Goal: Task Accomplishment & Management: Use online tool/utility

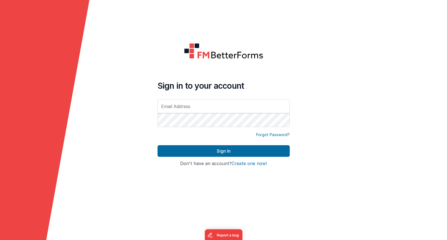
click at [200, 106] on input "text" at bounding box center [223, 106] width 132 height 14
type input "[PERSON_NAME][EMAIL_ADDRESS][DOMAIN_NAME]"
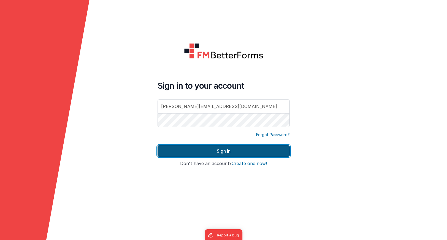
click at [229, 151] on button "Sign In" at bounding box center [223, 151] width 132 height 12
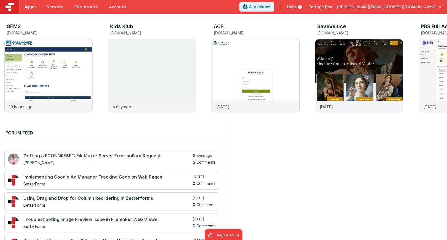
click at [30, 7] on span "Apps" at bounding box center [30, 7] width 11 height 6
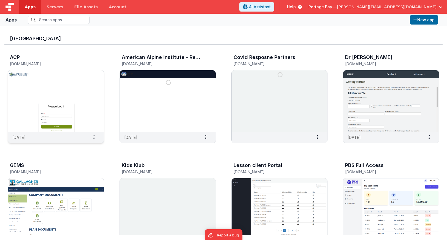
click at [75, 81] on img at bounding box center [56, 101] width 96 height 62
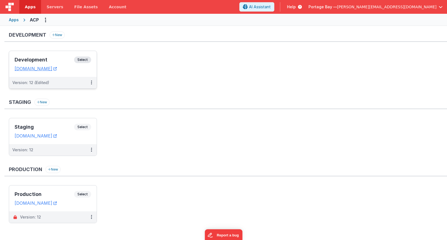
click at [84, 59] on span "Select" at bounding box center [82, 59] width 17 height 7
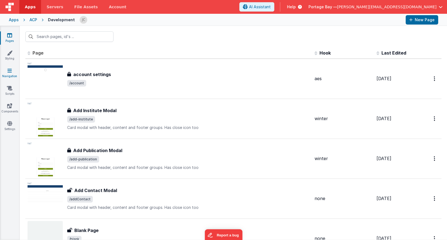
click at [9, 72] on icon at bounding box center [9, 71] width 4 height 6
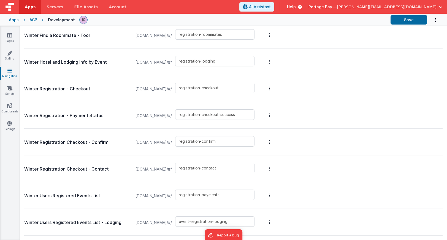
scroll to position [1896, 0]
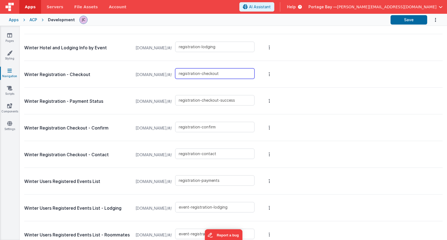
drag, startPoint x: 252, startPoint y: 74, endPoint x: 194, endPoint y: 73, distance: 58.6
click at [194, 73] on div "[DOMAIN_NAME]/#/ registration-checkout" at bounding box center [194, 74] width 125 height 21
click at [317, 72] on div "Winter Registration - Checkout [DOMAIN_NAME]/#/ registration-checkout" at bounding box center [233, 74] width 418 height 27
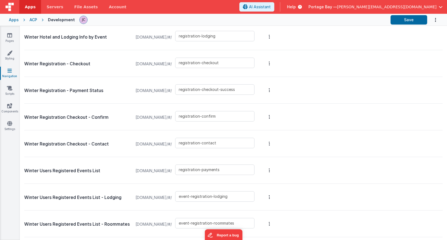
scroll to position [1909, 0]
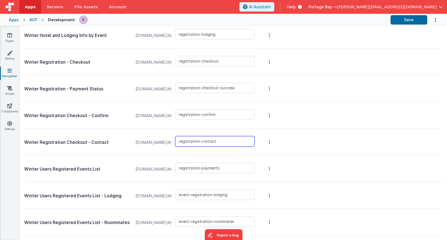
drag, startPoint x: 247, startPoint y: 140, endPoint x: 159, endPoint y: 139, distance: 87.8
click at [159, 139] on div "[DOMAIN_NAME]/#/ registration-contact" at bounding box center [194, 142] width 125 height 21
click at [348, 137] on div "Winter Registration Checkout - Contact [DOMAIN_NAME]/#/ registration-contact" at bounding box center [233, 142] width 418 height 27
